Goal: Book appointment/travel/reservation

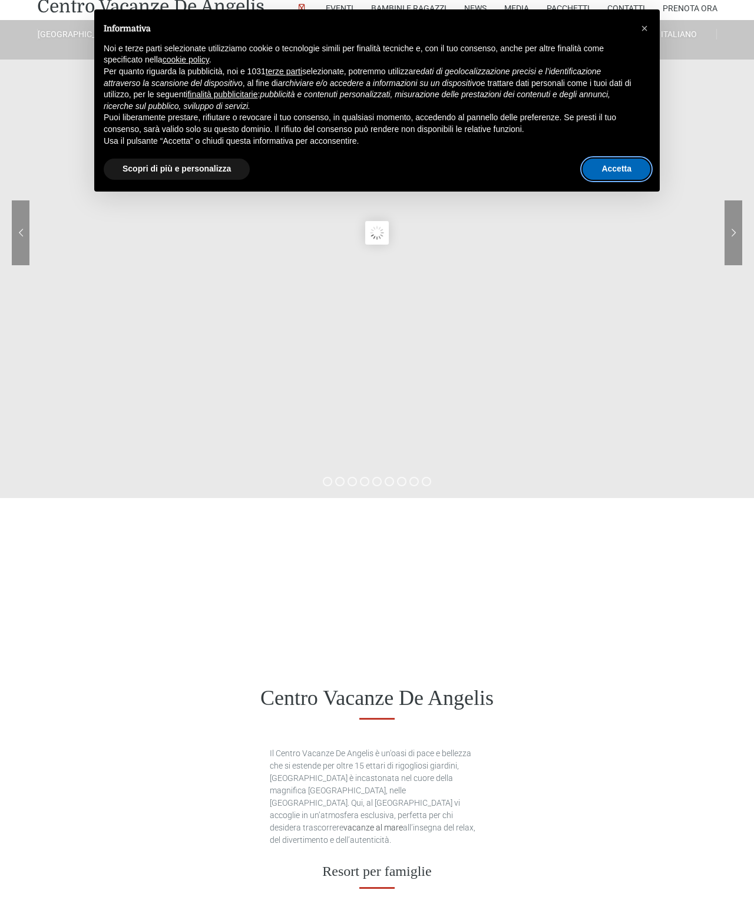
click at [624, 167] on button "Accetta" at bounding box center [617, 169] width 68 height 21
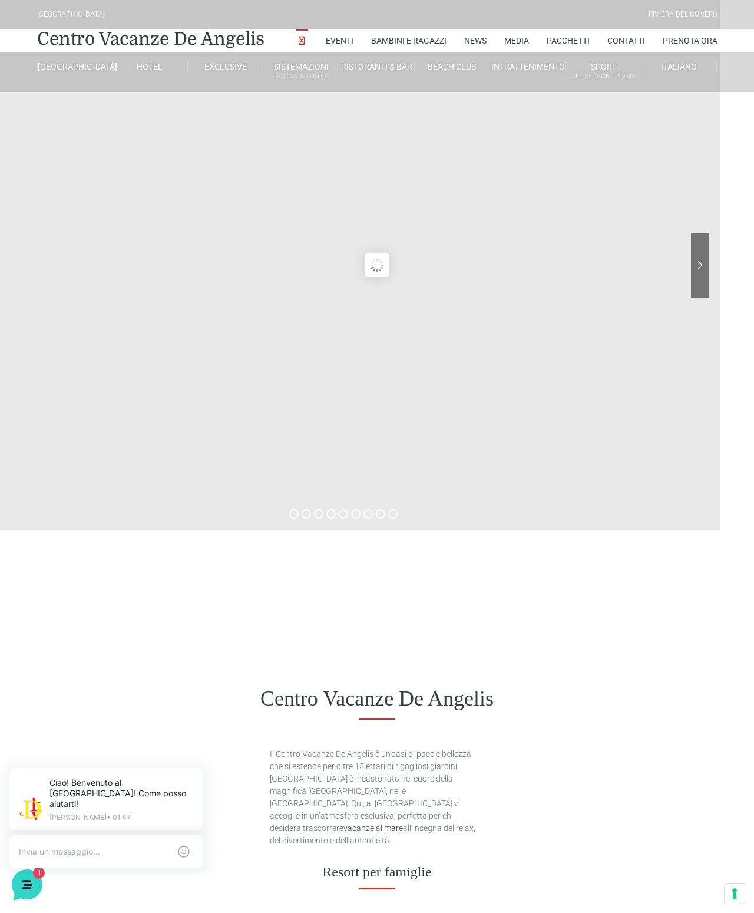
click at [338, 269] on link "Villino trilocale in legno" at bounding box center [343, 275] width 118 height 21
click at [342, 270] on link "Villino trilocale in legno" at bounding box center [343, 275] width 118 height 21
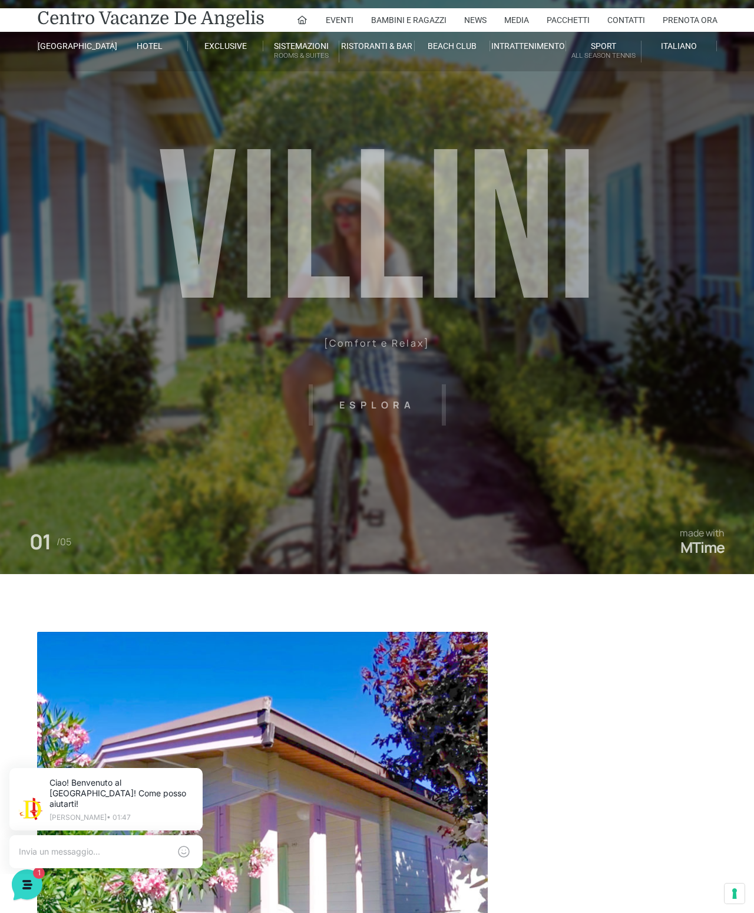
scroll to position [17, 0]
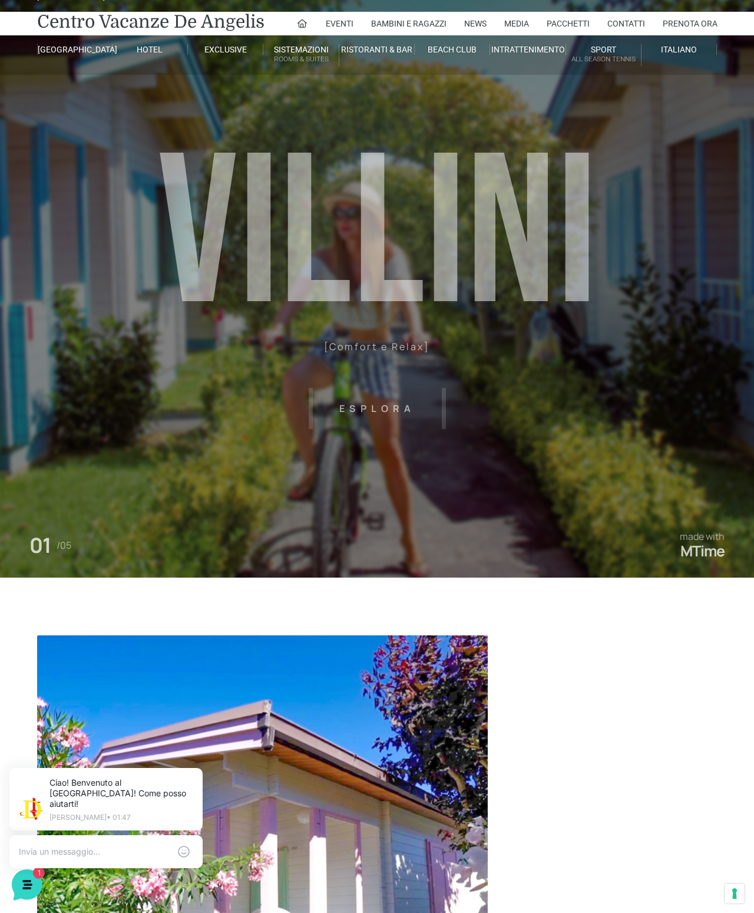
click at [381, 405] on header "Villaggio Hotel Resort Riviera Del Conero Centro Vacanze De Angelis Eventi Miss…" at bounding box center [377, 248] width 754 height 530
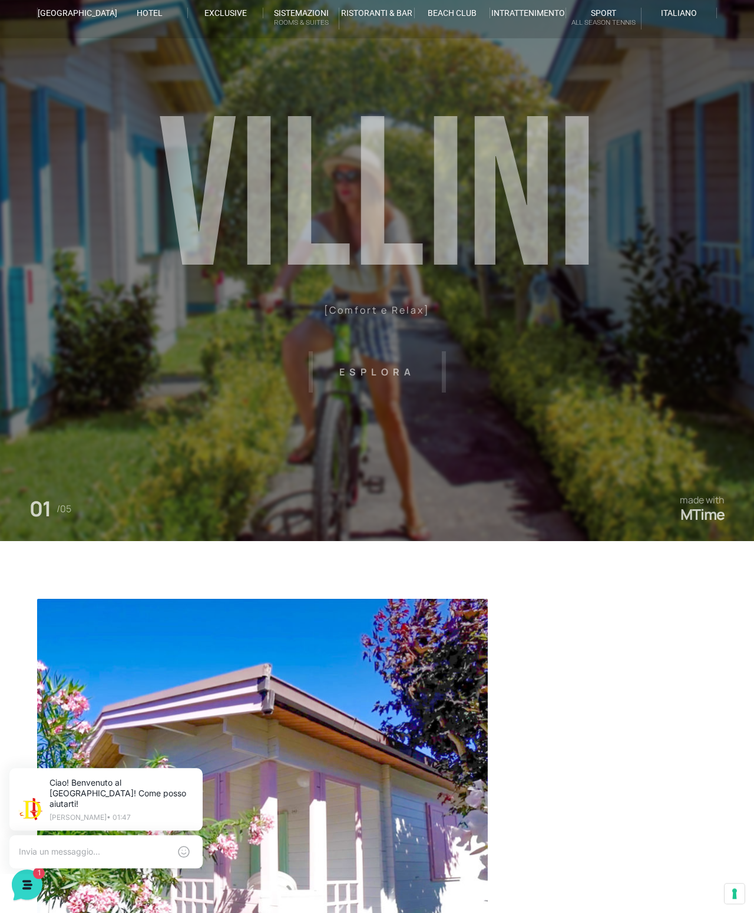
scroll to position [23, 0]
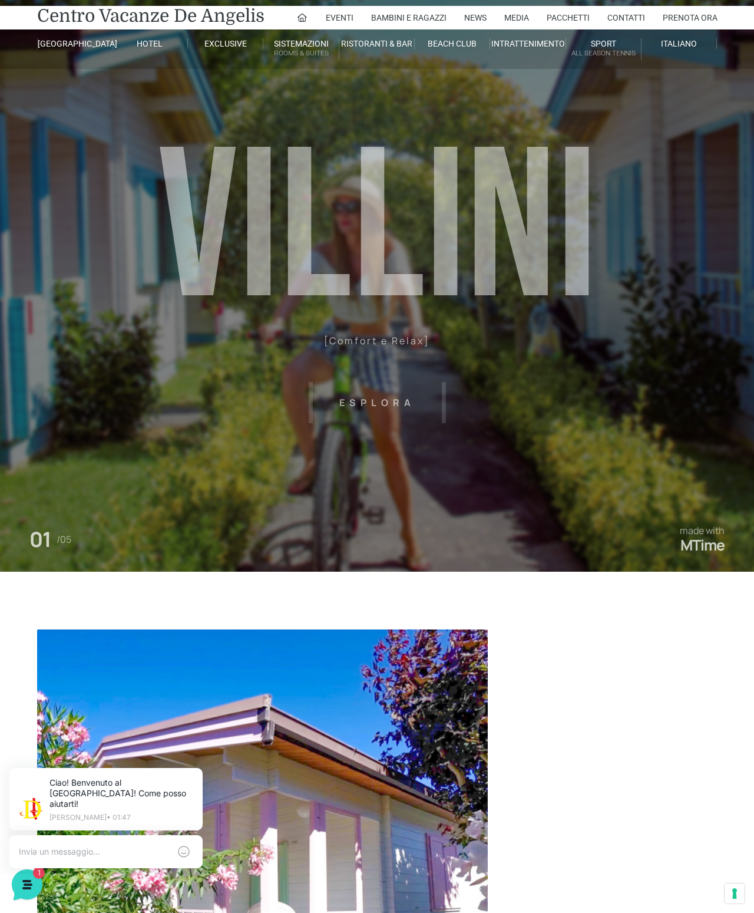
click at [392, 401] on header "Villaggio Hotel Resort Riviera Del Conero Centro Vacanze De Angelis Eventi Miss…" at bounding box center [377, 242] width 754 height 530
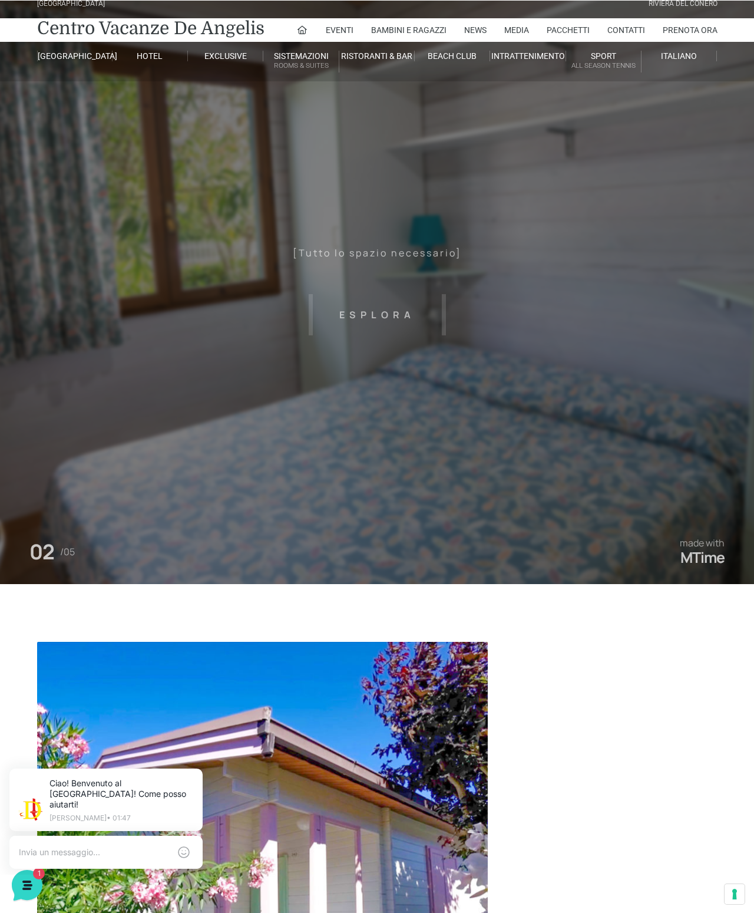
scroll to position [0, 0]
click at [403, 319] on header "Villaggio Hotel Resort Riviera Del Conero Centro Vacanze De Angelis Eventi Miss…" at bounding box center [377, 254] width 754 height 530
click at [453, 310] on header "Villaggio Hotel Resort Riviera Del Conero Centro Vacanze De Angelis Eventi Miss…" at bounding box center [377, 254] width 754 height 530
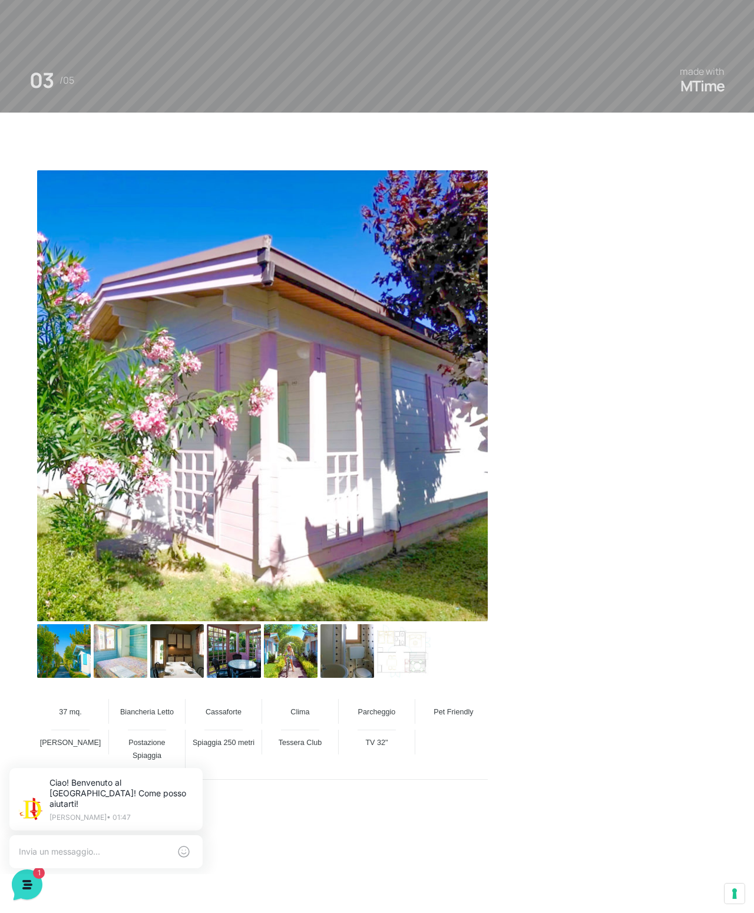
scroll to position [482, 0]
click at [62, 666] on img at bounding box center [64, 651] width 54 height 54
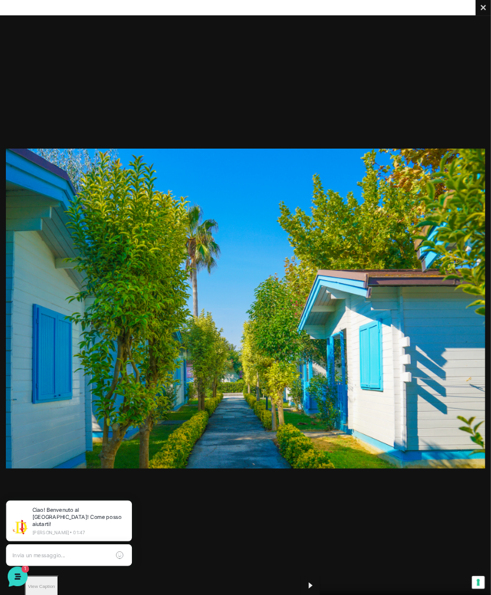
scroll to position [651, 0]
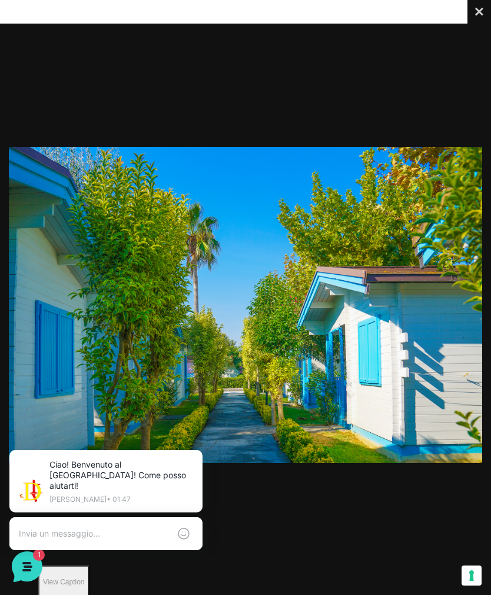
click at [483, 12] on button "Close" at bounding box center [480, 12] width 24 height 24
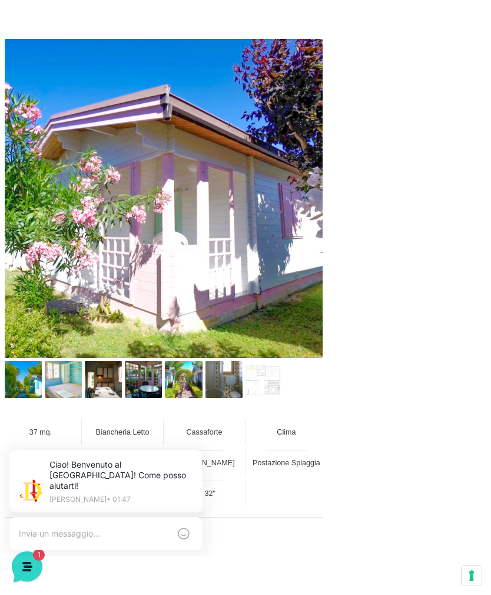
click at [56, 381] on img at bounding box center [63, 379] width 37 height 37
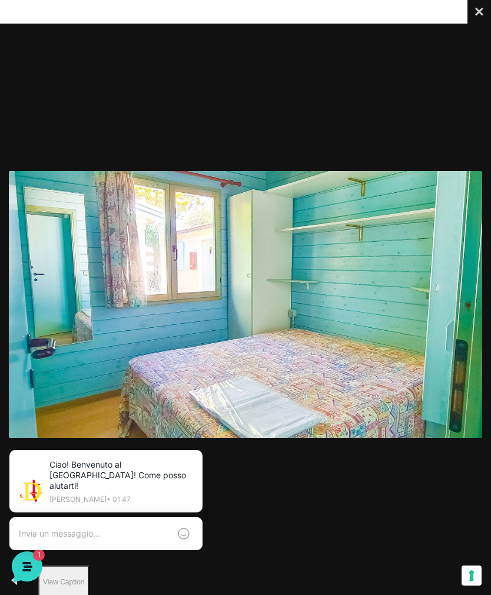
click at [477, 12] on button "Close" at bounding box center [480, 12] width 24 height 24
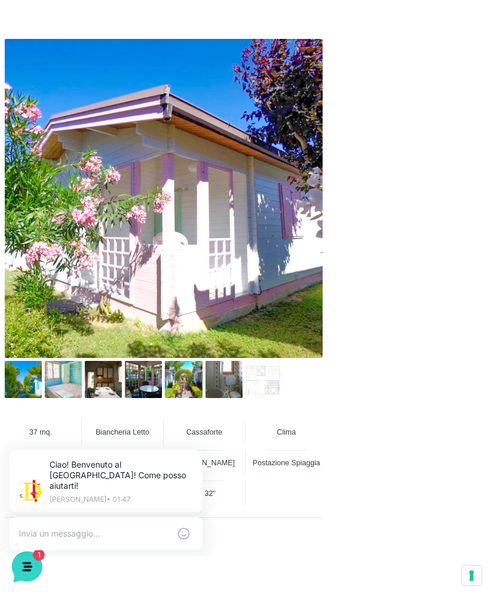
click at [96, 392] on img at bounding box center [103, 379] width 37 height 37
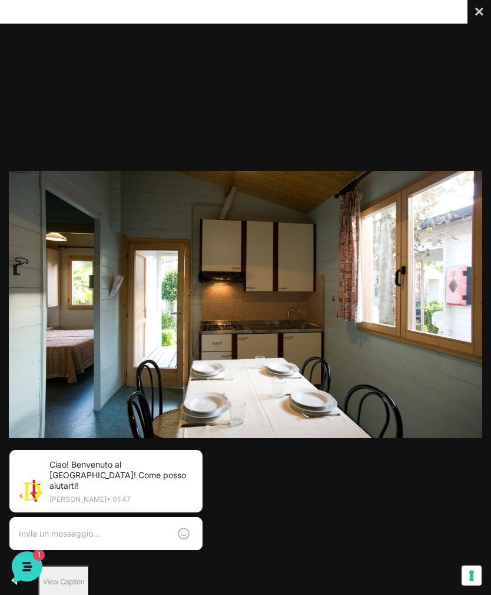
click at [484, 11] on button "Close" at bounding box center [480, 12] width 24 height 24
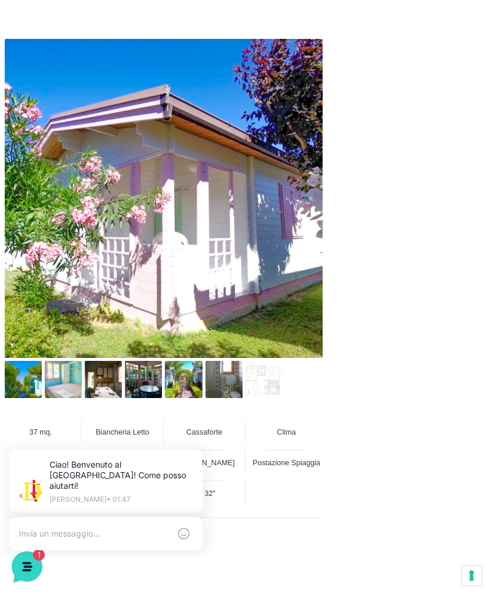
click at [176, 391] on img at bounding box center [183, 379] width 37 height 37
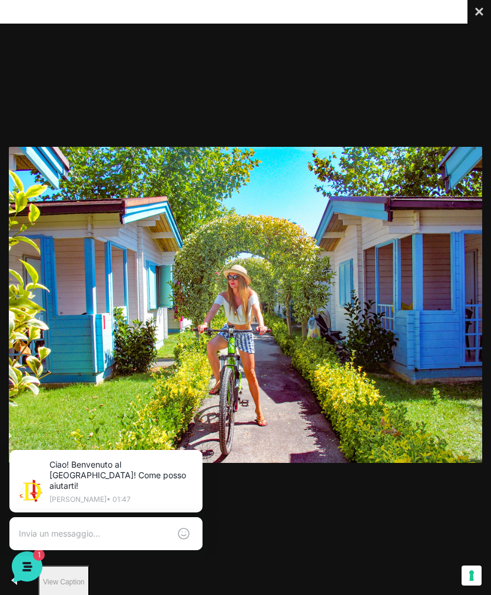
click at [479, 12] on button "Close" at bounding box center [480, 12] width 24 height 24
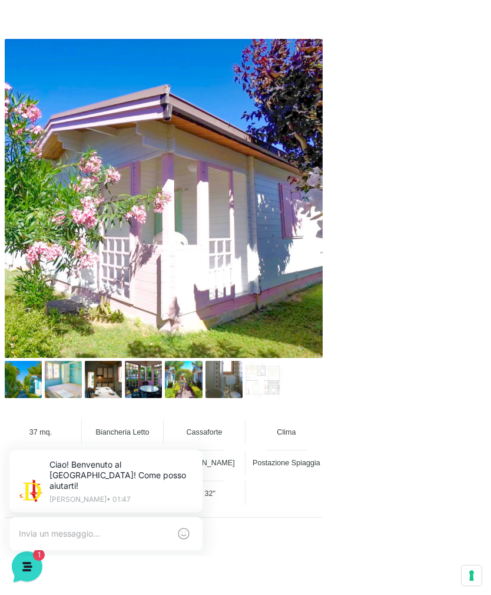
click at [210, 383] on img at bounding box center [224, 379] width 37 height 37
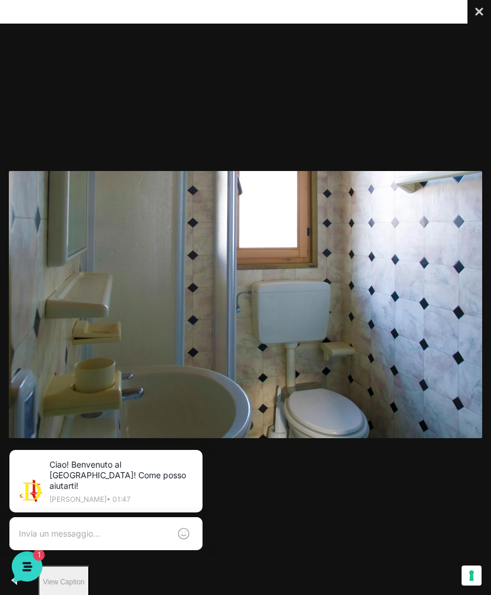
click at [476, 13] on button "Close" at bounding box center [480, 12] width 24 height 24
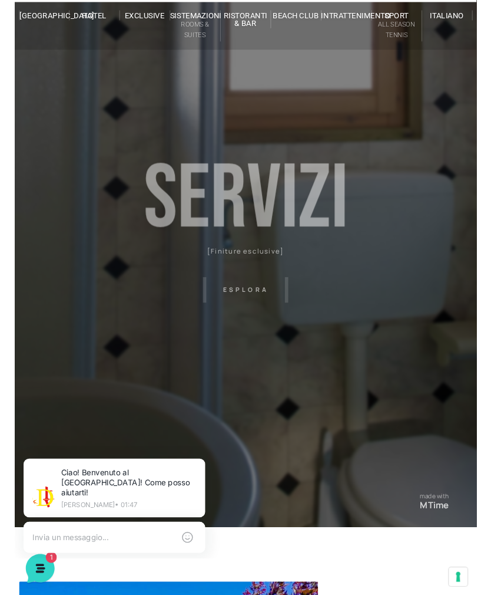
scroll to position [0, 0]
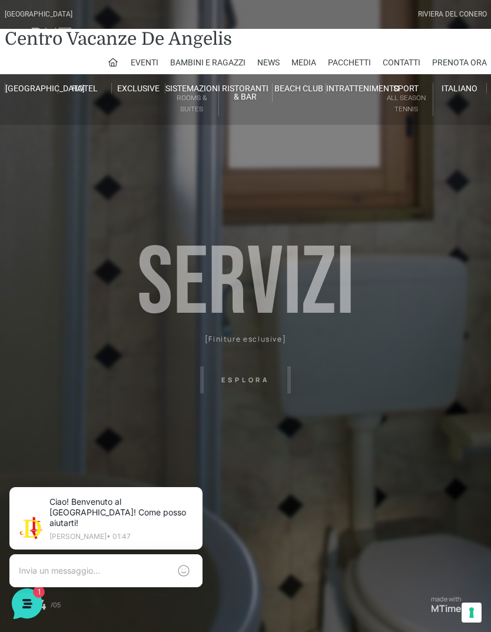
click at [463, 63] on link "Prenota Ora" at bounding box center [460, 63] width 55 height 24
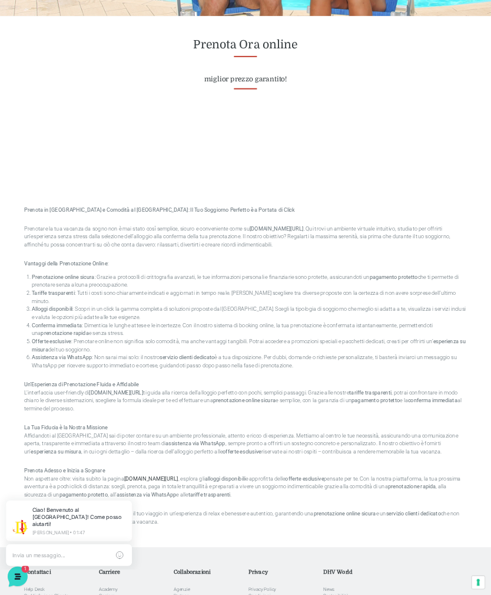
scroll to position [664, 0]
